Goal: Information Seeking & Learning: Learn about a topic

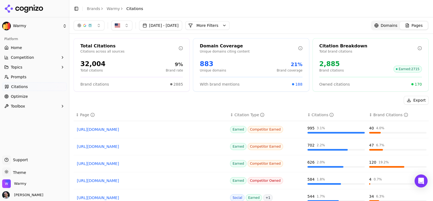
click at [227, 27] on button "More Filters" at bounding box center [207, 25] width 44 height 9
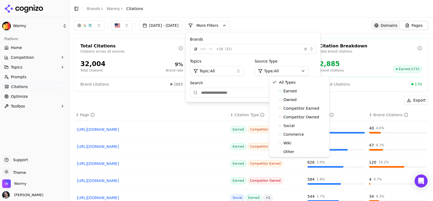
click at [287, 72] on html "Warmy Platform Home Competition Topics Prompts Citations Optimize Toolbox Suppo…" at bounding box center [216, 100] width 433 height 201
click at [314, 110] on span "Competitor Earned" at bounding box center [301, 108] width 36 height 5
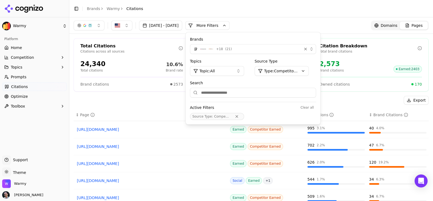
click at [290, 13] on header "Toggle Sidebar Brands Warmy Citations" at bounding box center [251, 8] width 364 height 17
click at [308, 21] on div "[DATE] - [DATE] More More Filters Brands + 18 ( 21 ) Topics Topic: All Source T…" at bounding box center [251, 26] width 355 height 10
click at [229, 26] on button "More Filters" at bounding box center [207, 25] width 44 height 9
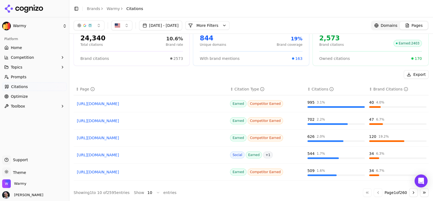
scroll to position [81, 0]
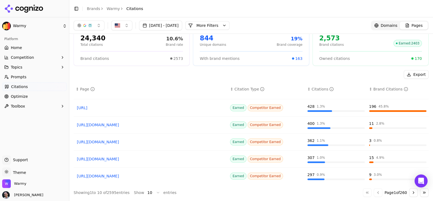
click at [145, 192] on html "Warmy Platform Home Competition Topics Prompts Citations Optimize Toolbox Suppo…" at bounding box center [216, 100] width 433 height 201
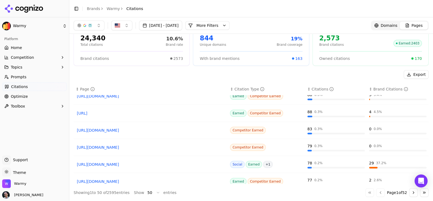
scroll to position [761, 0]
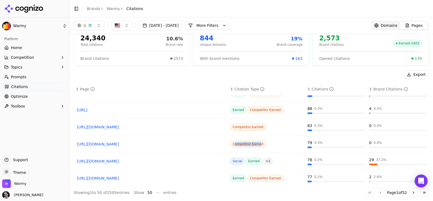
drag, startPoint x: 230, startPoint y: 141, endPoint x: 254, endPoint y: 140, distance: 24.1
click at [254, 140] on span "Competitor Earned" at bounding box center [248, 143] width 36 height 7
click at [249, 142] on span "Competitor Earned" at bounding box center [248, 143] width 36 height 7
click at [165, 141] on link "[URL][DOMAIN_NAME]" at bounding box center [151, 143] width 148 height 5
